Goal: Task Accomplishment & Management: Use online tool/utility

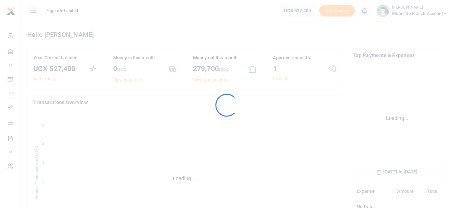
scroll to position [112, 83]
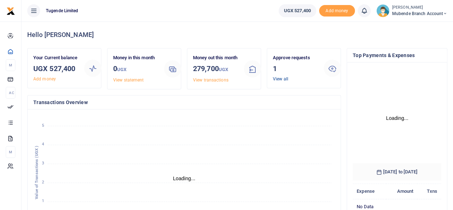
click at [282, 79] on link "View all" at bounding box center [280, 78] width 15 height 5
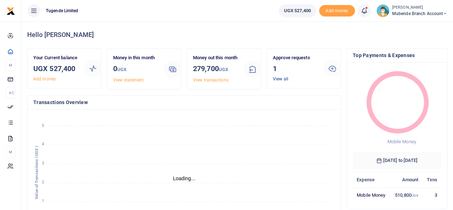
scroll to position [6, 6]
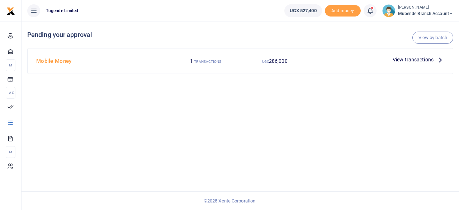
click at [440, 62] on icon at bounding box center [440, 60] width 8 height 8
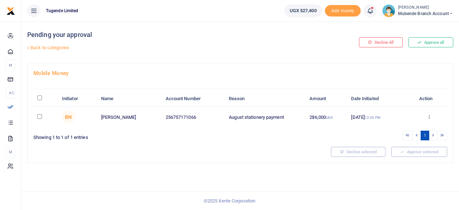
click at [37, 115] on input "checkbox" at bounding box center [39, 116] width 5 height 5
checkbox input "true"
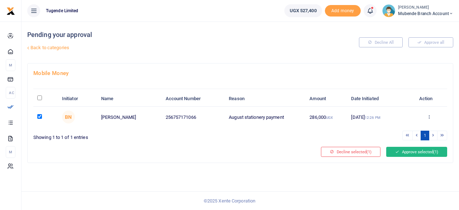
click at [412, 152] on button "Approve selected (1)" at bounding box center [416, 152] width 61 height 10
click at [416, 151] on button "Approve selected (1)" at bounding box center [416, 152] width 61 height 10
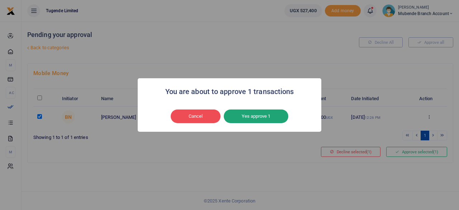
click at [259, 115] on button "Yes approve 1" at bounding box center [256, 116] width 64 height 14
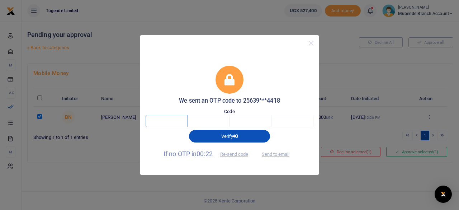
click at [178, 121] on input "text" at bounding box center [166, 121] width 42 height 12
type input "4"
type input "6"
type input "3"
type input "1"
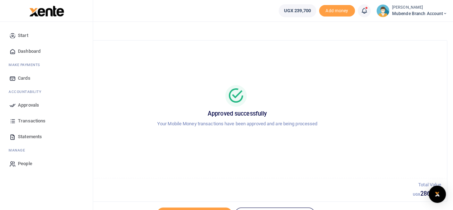
click at [30, 51] on span "Dashboard" at bounding box center [29, 51] width 23 height 7
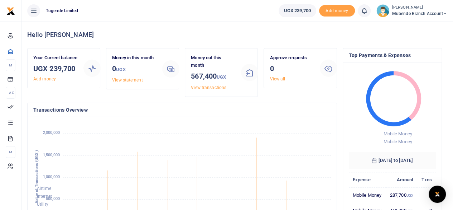
scroll to position [112, 296]
